Goal: Ask a question

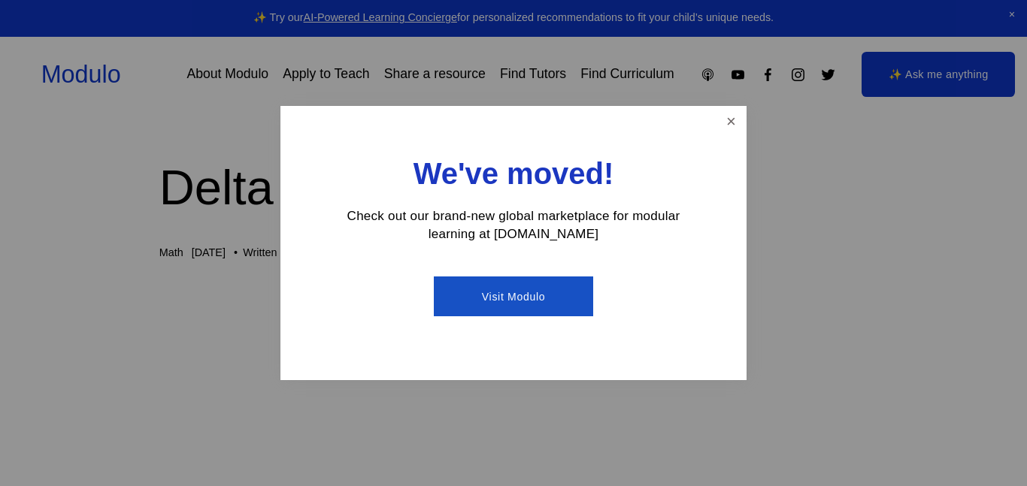
click at [718, 138] on div "We've moved! Check out our brand-new global marketplace for modular learning at…" at bounding box center [513, 243] width 466 height 274
click at [719, 132] on link "Close" at bounding box center [731, 121] width 26 height 26
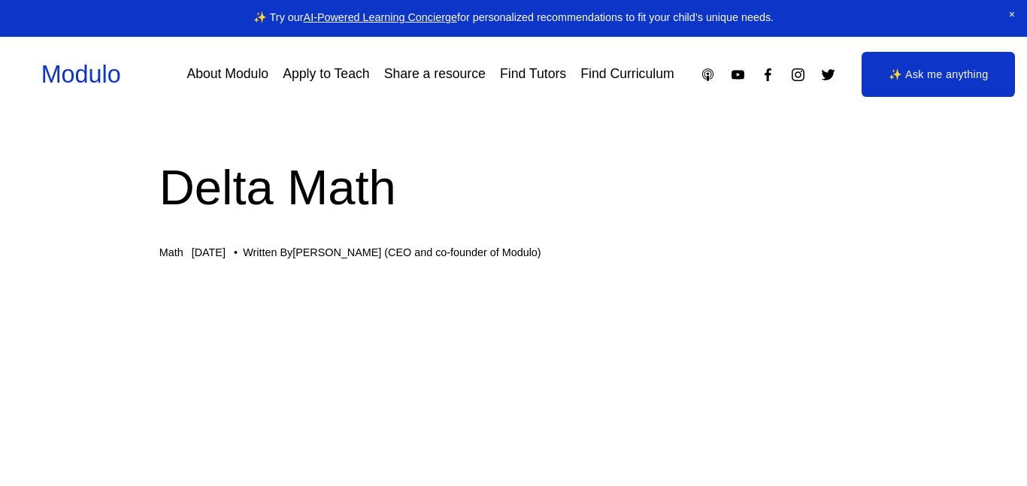
click at [870, 91] on link "✨ Ask me anything" at bounding box center [937, 74] width 153 height 45
